Goal: Task Accomplishment & Management: Use online tool/utility

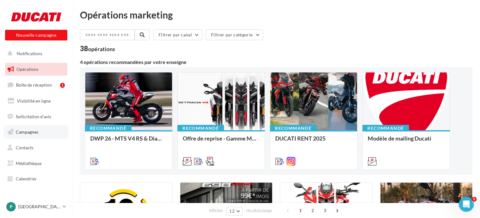
click at [34, 132] on span "Campagnes" at bounding box center [27, 132] width 23 height 5
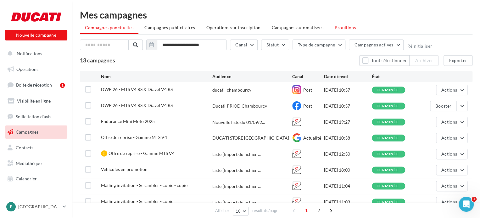
click at [343, 27] on span "Brouillons" at bounding box center [345, 27] width 22 height 5
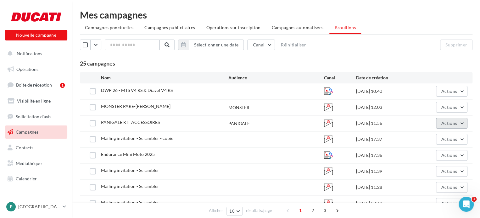
click at [441, 121] on span "Actions" at bounding box center [449, 123] width 16 height 5
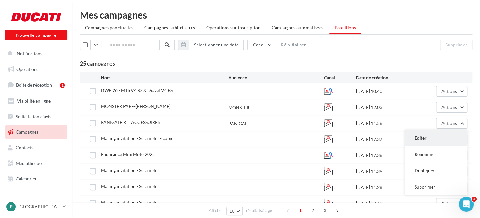
click at [434, 134] on button "Editer" at bounding box center [435, 138] width 63 height 16
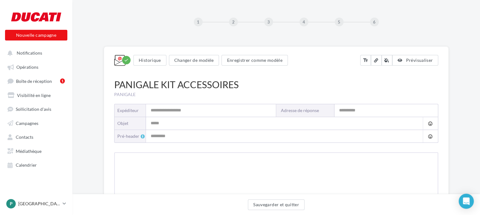
type input "**********"
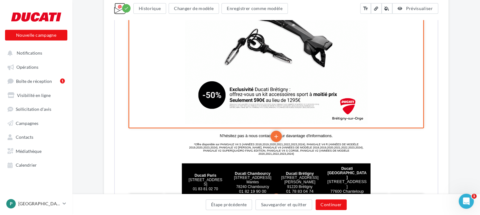
scroll to position [452, 0]
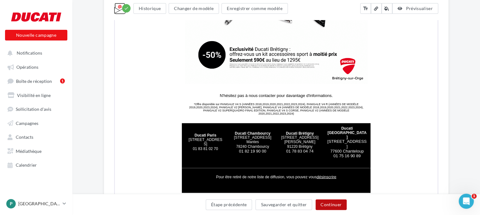
click at [333, 208] on button "Continuer" at bounding box center [330, 205] width 31 height 11
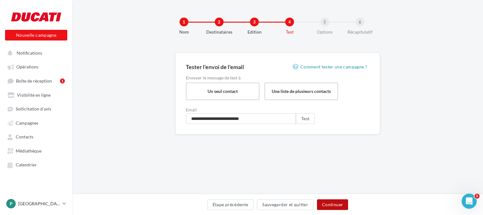
click at [333, 207] on button "Continuer" at bounding box center [332, 205] width 31 height 11
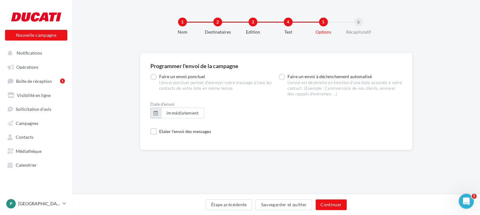
click at [155, 117] on button "button" at bounding box center [155, 113] width 11 height 11
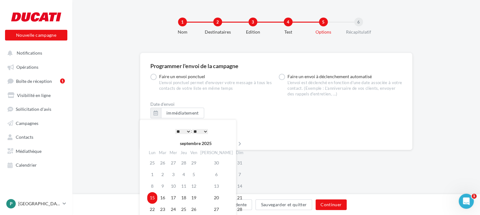
click at [154, 197] on td "15" at bounding box center [152, 198] width 10 height 12
click at [186, 132] on select "* * * * * * * * * * ** ** ** ** ** ** ** ** ** ** ** ** ** **" at bounding box center [183, 131] width 16 height 5
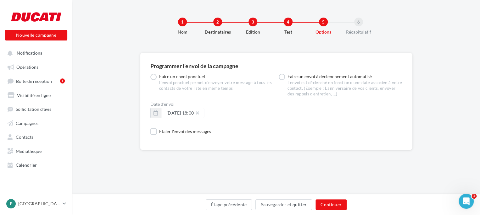
click at [313, 183] on div "Programmer l'envoi de la campagne Faire un envoi ponctuel L'envoi ponctuel perm…" at bounding box center [275, 159] width 407 height 212
click at [331, 205] on button "Continuer" at bounding box center [330, 205] width 31 height 11
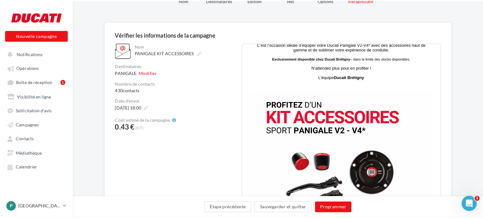
scroll to position [126, 0]
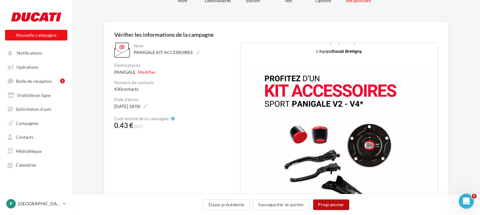
click at [331, 207] on button "Programmer" at bounding box center [331, 205] width 36 height 11
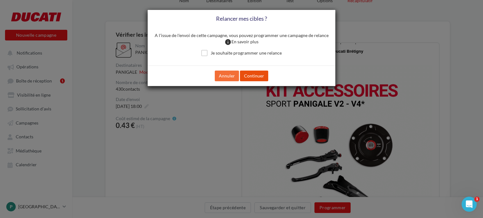
click at [252, 75] on button "Continuer" at bounding box center [254, 76] width 28 height 11
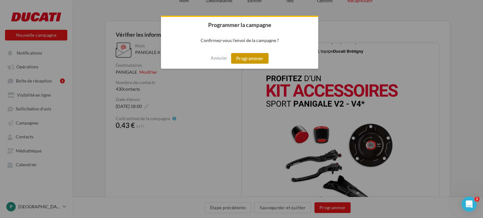
click at [253, 58] on button "Programmer" at bounding box center [249, 58] width 37 height 11
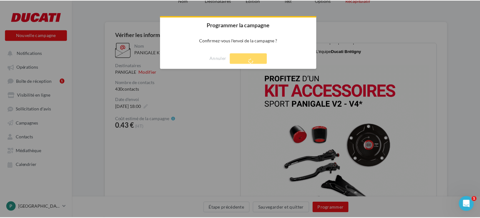
scroll to position [10, 0]
